Goal: Task Accomplishment & Management: Manage account settings

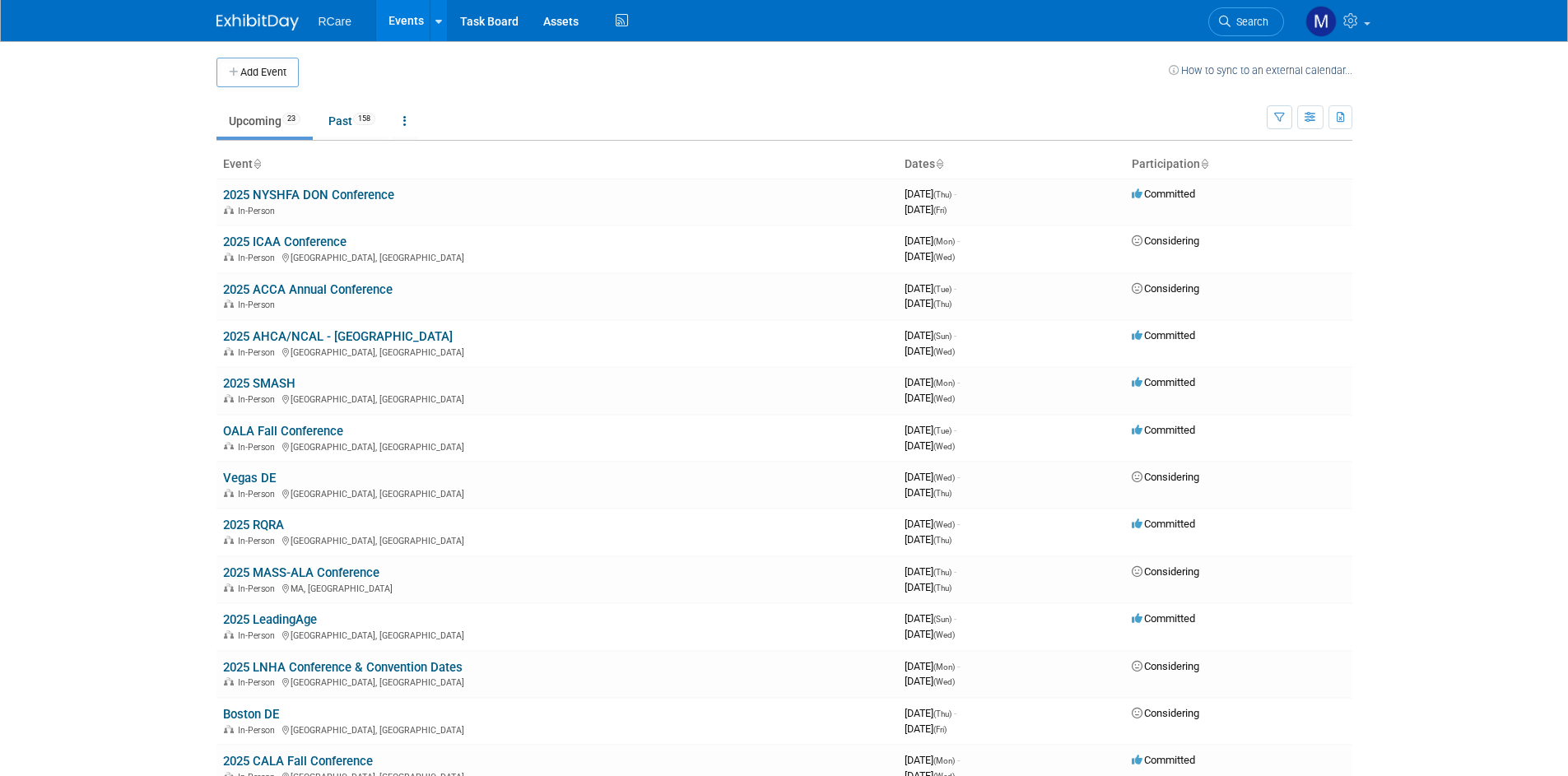
click at [345, 190] on link "2025 NYSHFA DON Conference" at bounding box center [308, 195] width 171 height 15
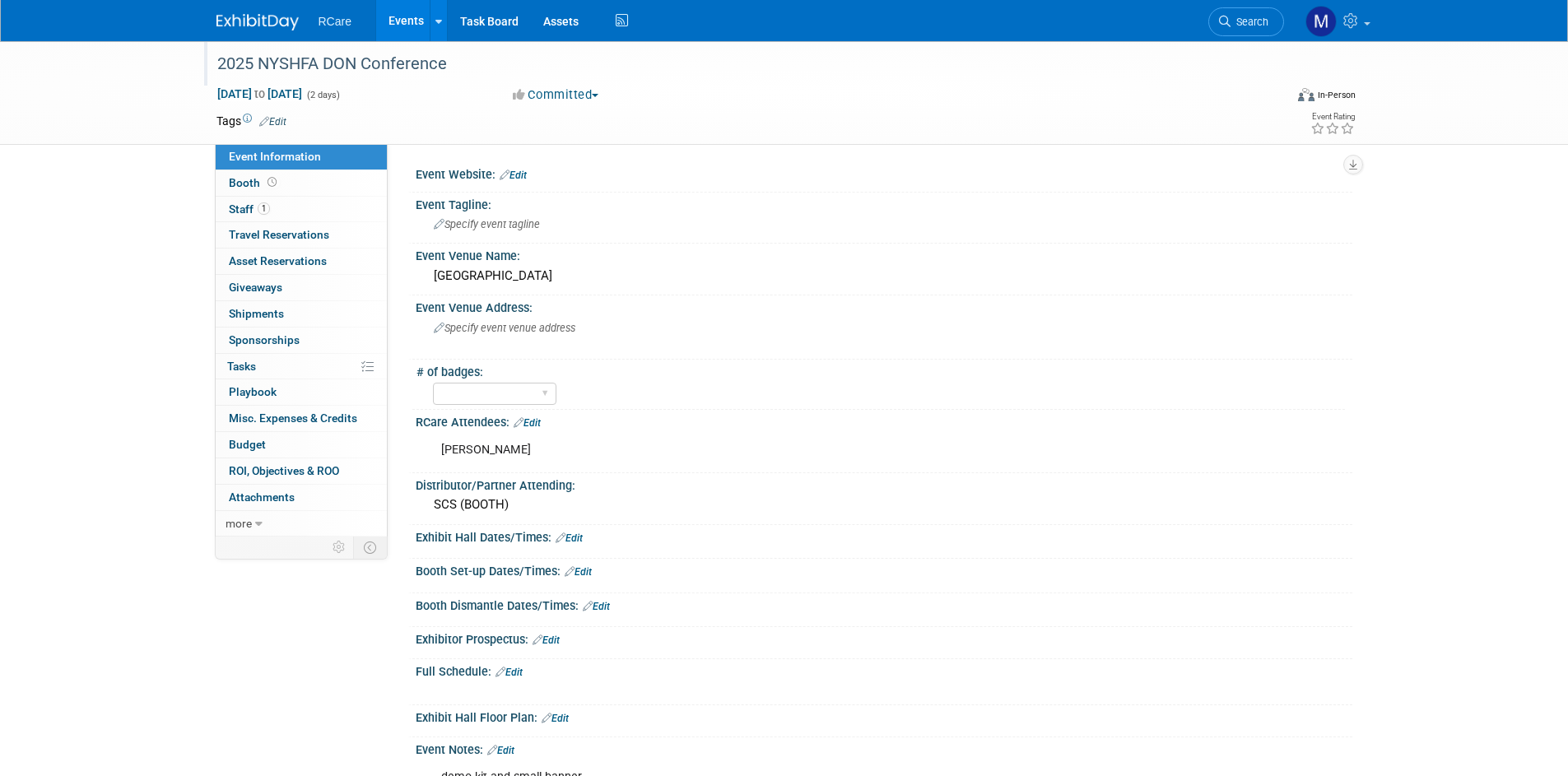
drag, startPoint x: 464, startPoint y: 63, endPoint x: 216, endPoint y: 67, distance: 248.0
click at [216, 67] on div "2025 NYSHFA DON Conference" at bounding box center [734, 63] width 1047 height 30
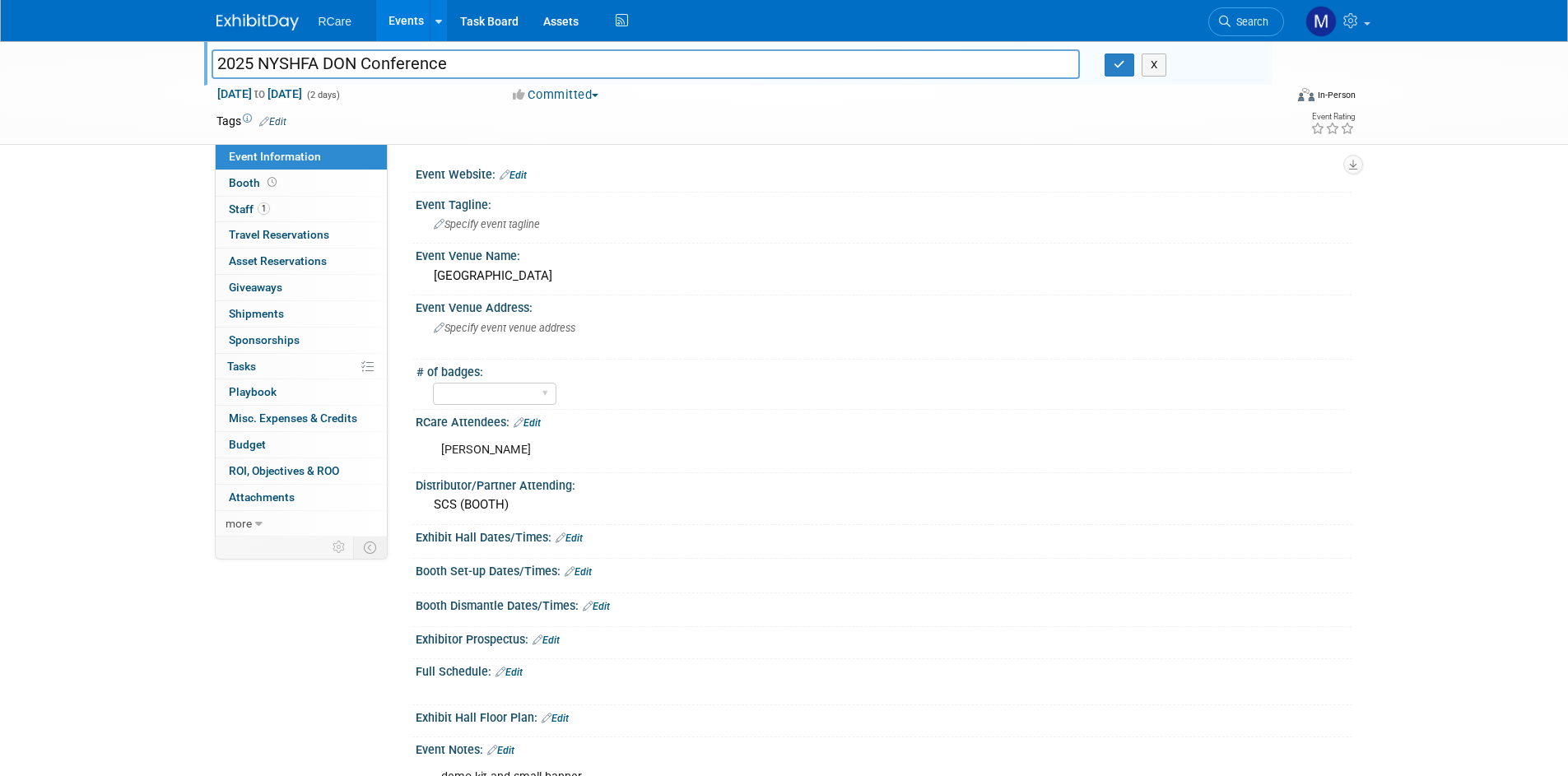
drag, startPoint x: 464, startPoint y: 65, endPoint x: 230, endPoint y: 65, distance: 234.0
click at [220, 67] on input "2025 NYSHFA DON Conference" at bounding box center [646, 63] width 869 height 29
